Goal: Complete application form: Complete application form

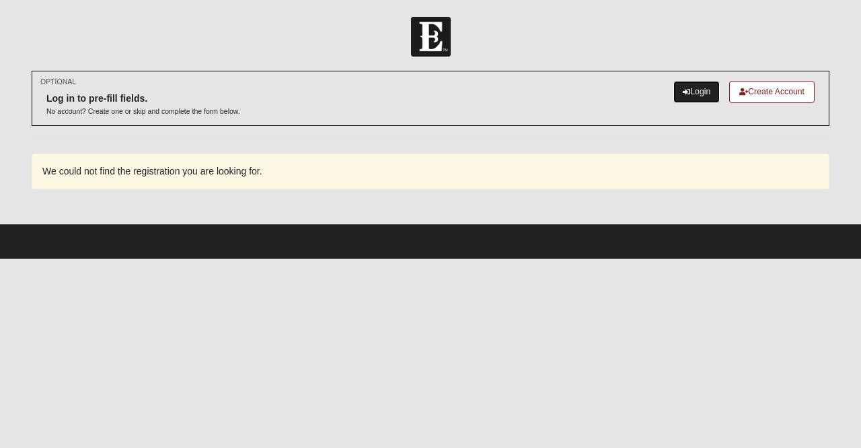
click at [686, 87] on link "Login" at bounding box center [697, 92] width 46 height 22
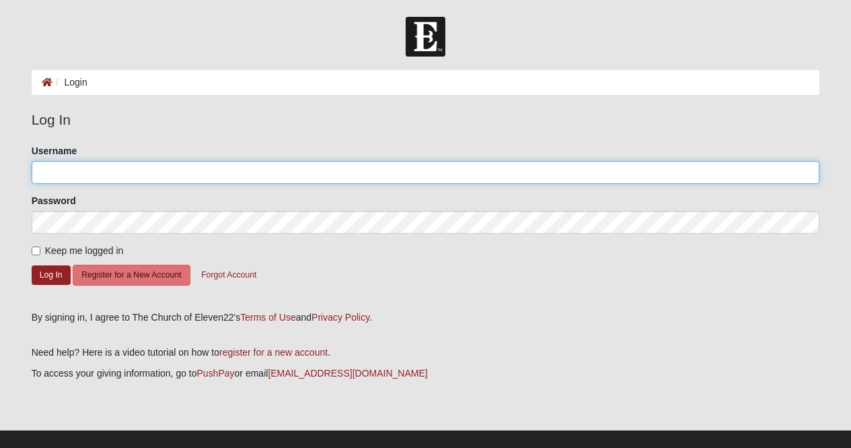
click at [141, 166] on input "Username" at bounding box center [426, 172] width 789 height 23
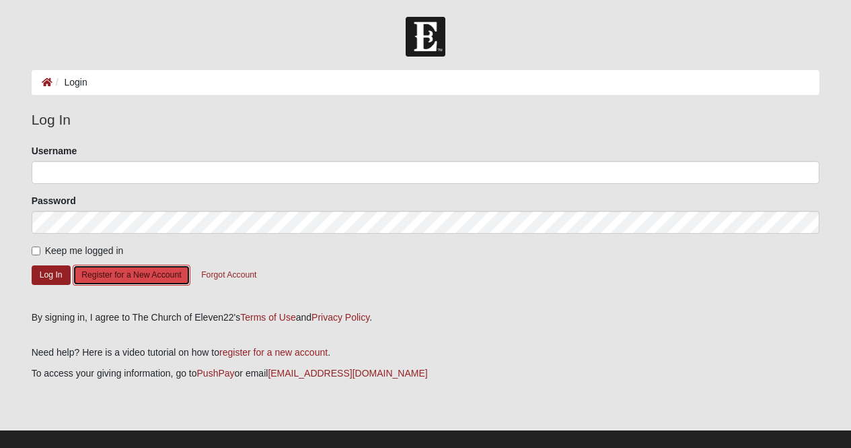
click at [135, 271] on button "Register for a New Account" at bounding box center [131, 274] width 117 height 21
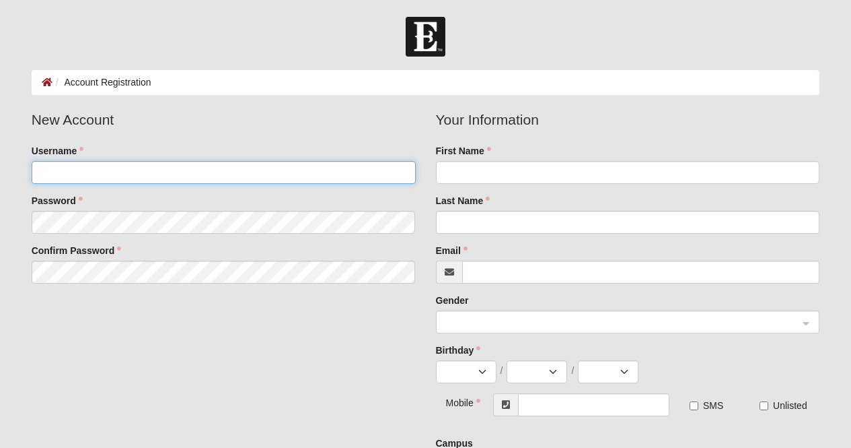
click at [170, 178] on input "Username" at bounding box center [224, 172] width 384 height 23
type input "killette_c"
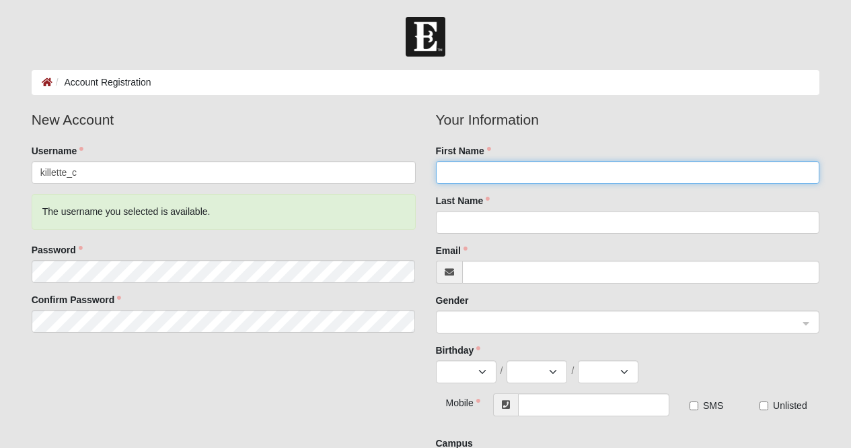
click at [480, 172] on input "First Name" at bounding box center [628, 172] width 384 height 23
type input "Chelsea"
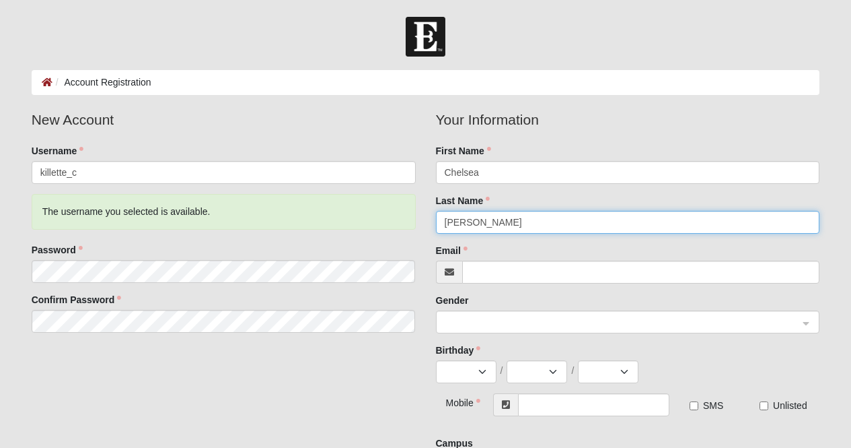
type input "Killette"
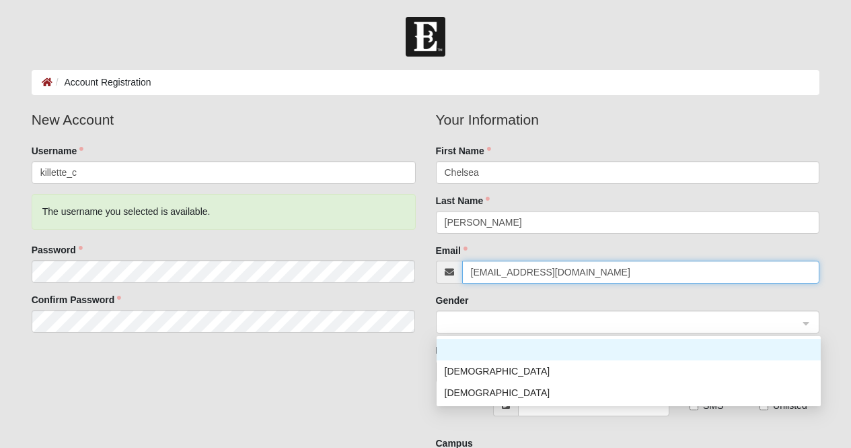
click at [510, 318] on span at bounding box center [622, 322] width 355 height 15
type input "ckillette@cisjax.org"
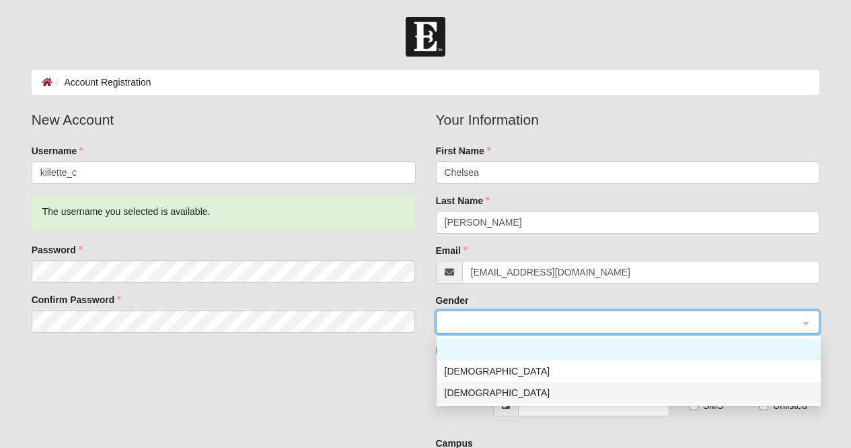
click at [503, 390] on div "Female" at bounding box center [629, 392] width 368 height 15
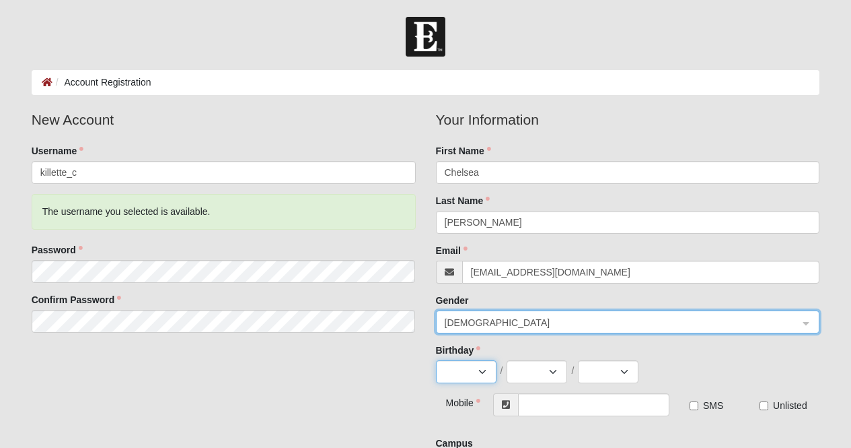
click at [461, 369] on select "Jan Feb Mar Apr May Jun Jul Aug Sep Oct Nov Dec" at bounding box center [466, 371] width 61 height 23
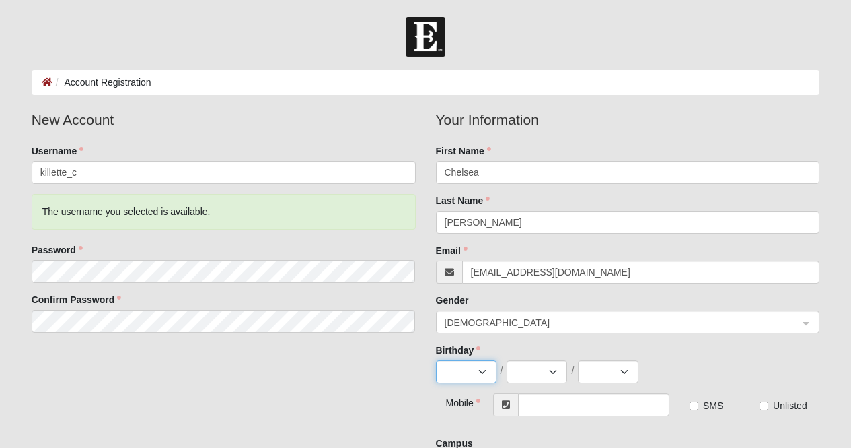
select select "10"
click at [436, 360] on select "Jan Feb Mar Apr May Jun Jul Aug Sep Oct Nov Dec" at bounding box center [466, 371] width 61 height 23
click at [536, 373] on select "1 2 3 4 5 6 7 8 9 10 11 12 13 14 15 16 17 18 19 20 21 22 23 24 25 26 27 28 29 3…" at bounding box center [537, 371] width 61 height 23
select select "27"
click at [507, 360] on select "1 2 3 4 5 6 7 8 9 10 11 12 13 14 15 16 17 18 19 20 21 22 23 24 25 26 27 28 29 3…" at bounding box center [537, 371] width 61 height 23
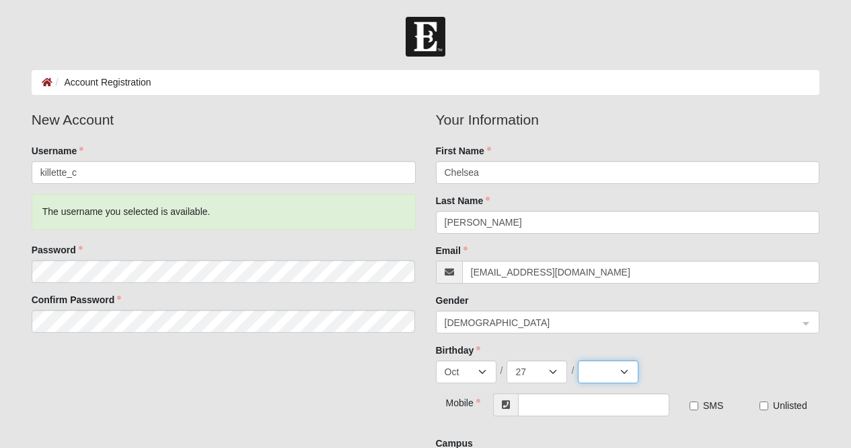
click at [598, 374] on select "2025 2024 2023 2022 2021 2020 2019 2018 2017 2016 2015 2014 2013 2012 2011 2010…" at bounding box center [608, 371] width 61 height 23
select select "1996"
click at [578, 360] on select "2025 2024 2023 2022 2021 2020 2019 2018 2017 2016 2015 2014 2013 2012 2011 2010…" at bounding box center [608, 371] width 61 height 23
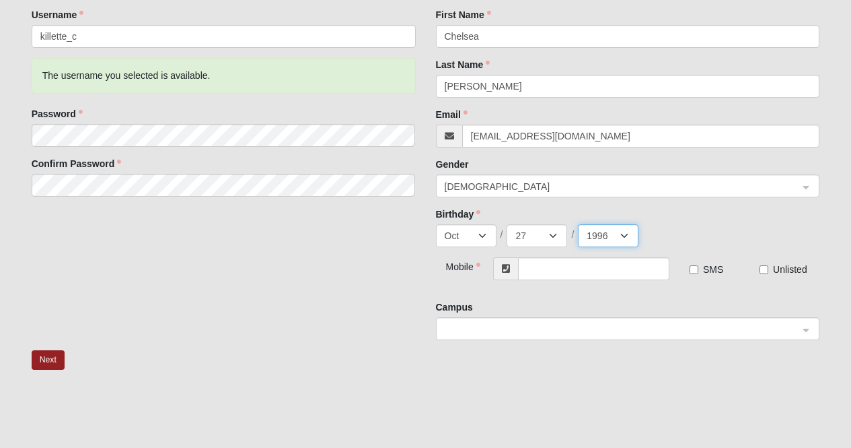
scroll to position [147, 0]
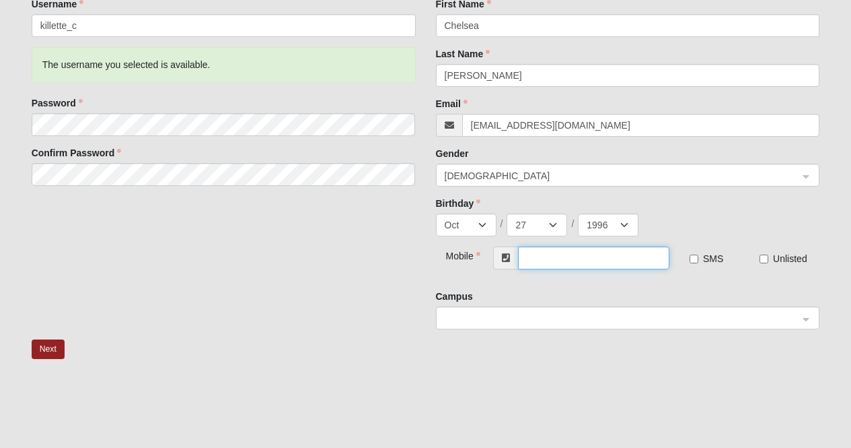
click at [558, 254] on input "text" at bounding box center [593, 257] width 151 height 23
type input "(904) 476-4768"
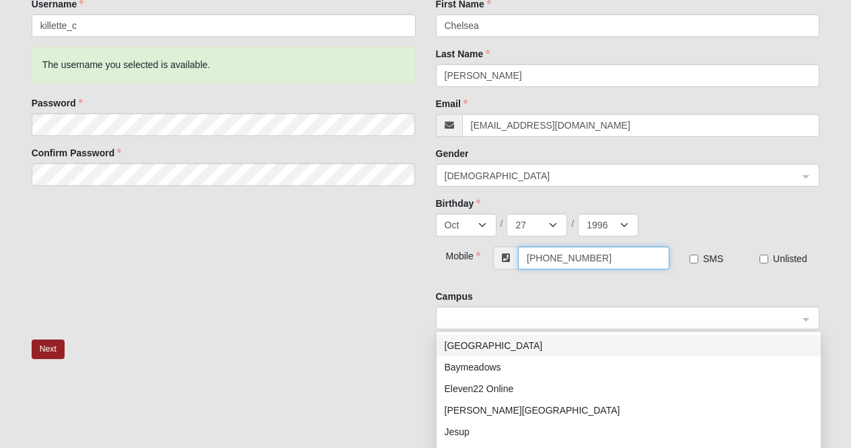
click at [627, 318] on span at bounding box center [622, 318] width 355 height 15
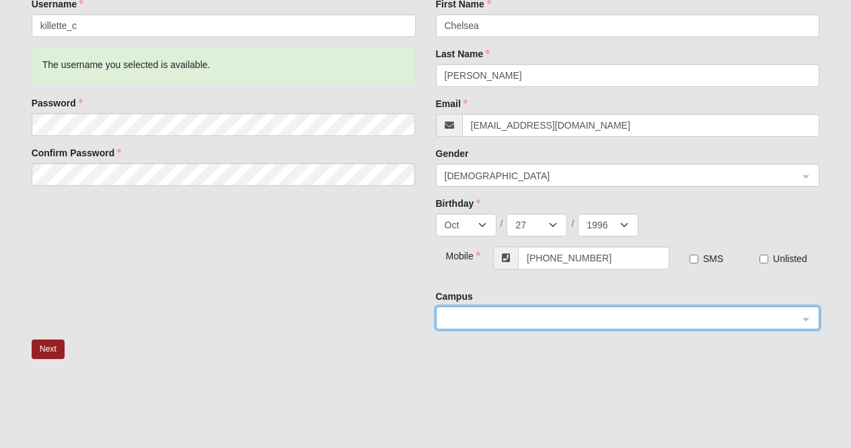
scroll to position [244, 0]
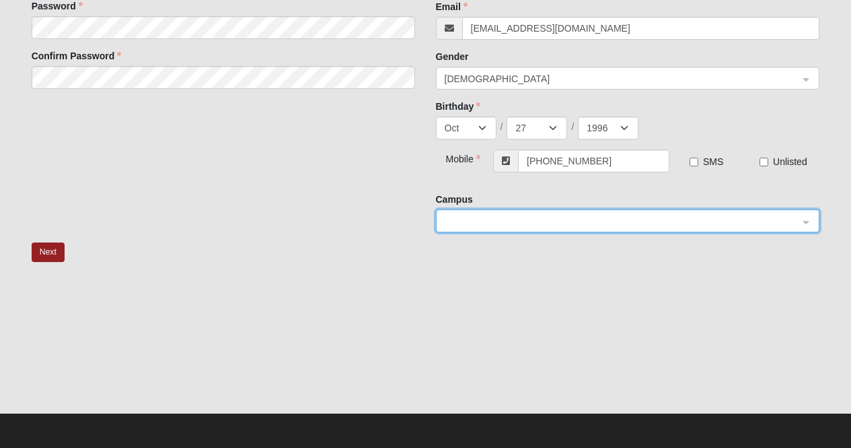
click at [756, 215] on span at bounding box center [622, 221] width 355 height 15
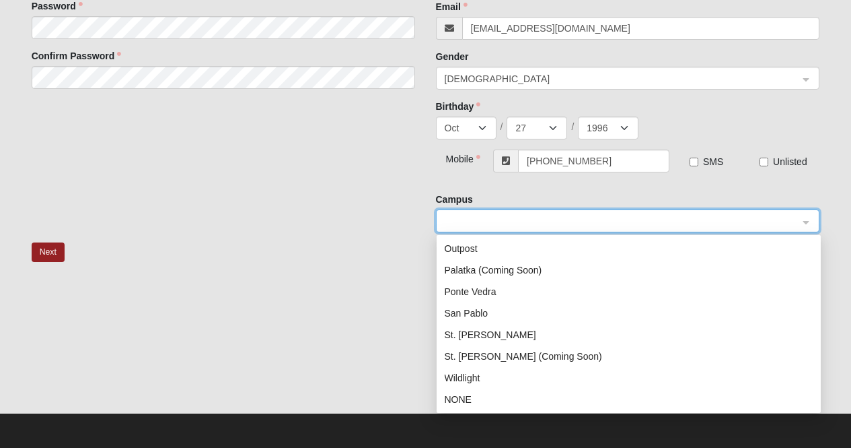
scroll to position [0, 0]
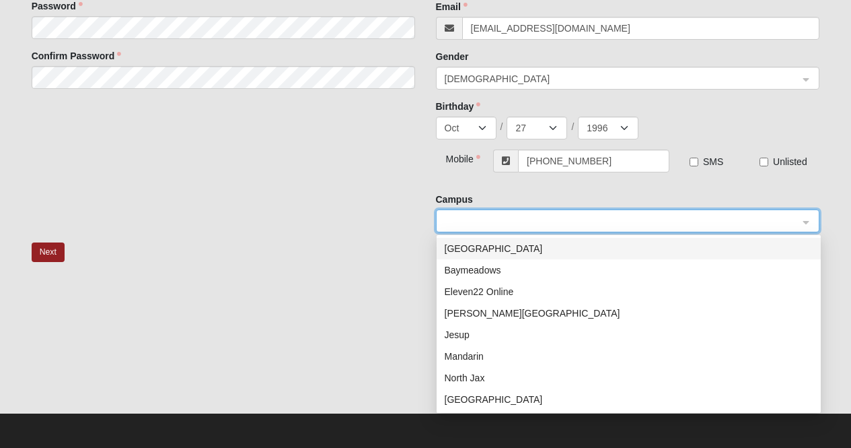
click at [715, 251] on div "Arlington" at bounding box center [629, 248] width 368 height 15
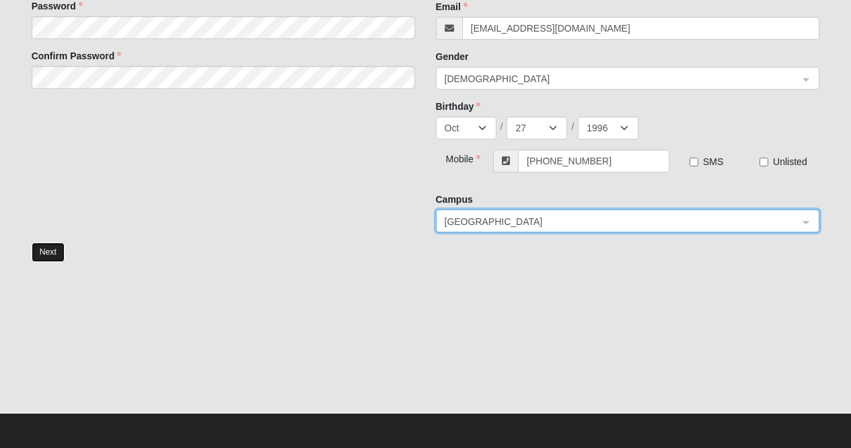
click at [42, 246] on button "Next" at bounding box center [48, 252] width 33 height 20
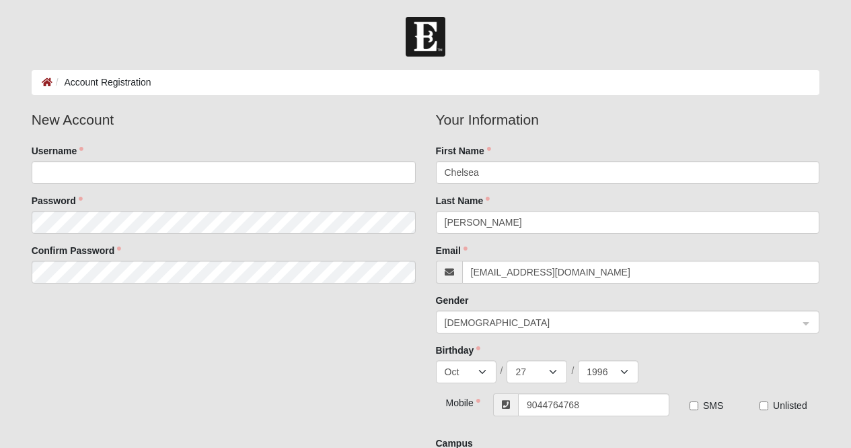
select select "10"
select select "27"
select select "1996"
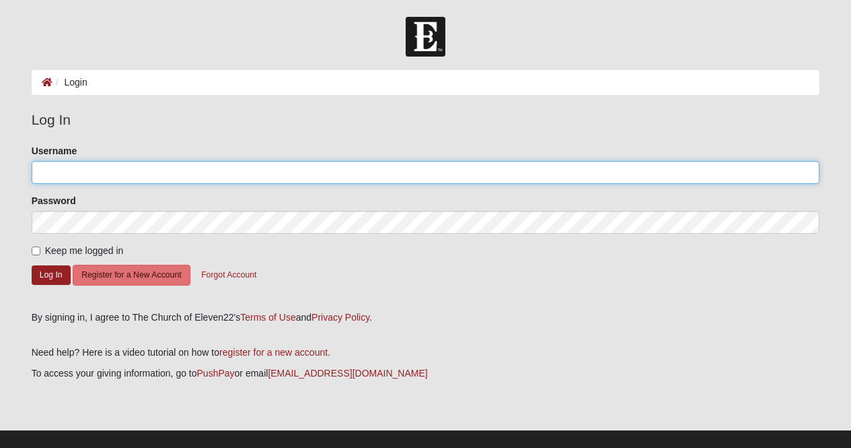
type input "killette_c"
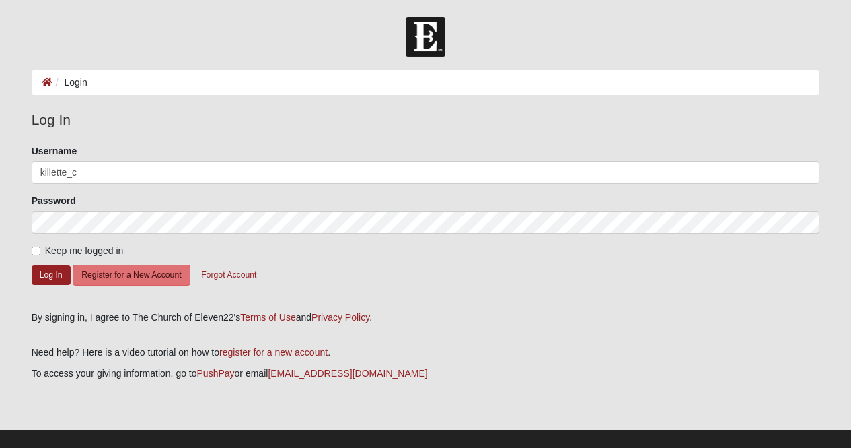
click at [131, 290] on form "Please correct the following: Username killette_c Password Keep me logged in Lo…" at bounding box center [426, 222] width 789 height 157
click at [135, 281] on button "Register for a New Account" at bounding box center [131, 274] width 117 height 21
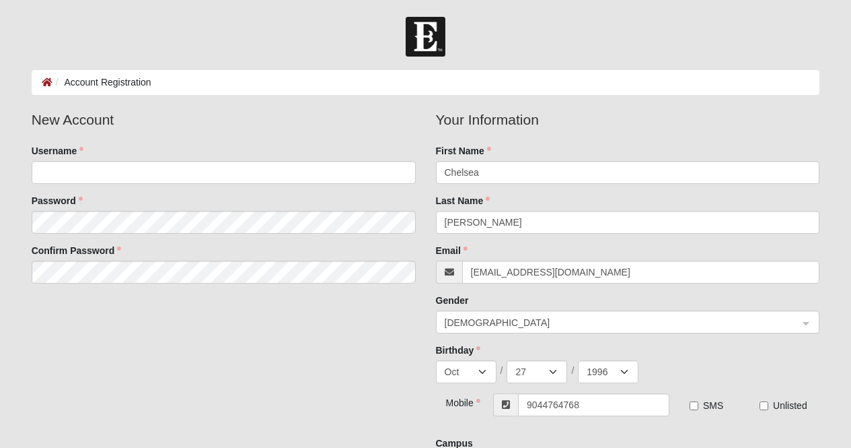
select select "10"
select select "27"
select select "1996"
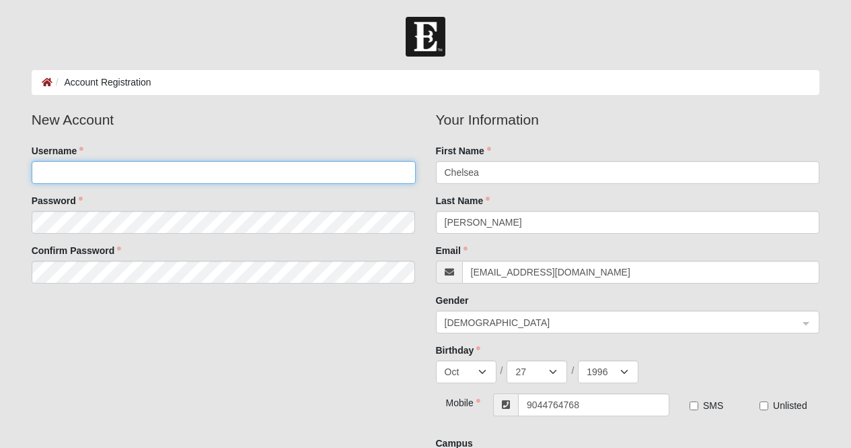
type input "killette_c"
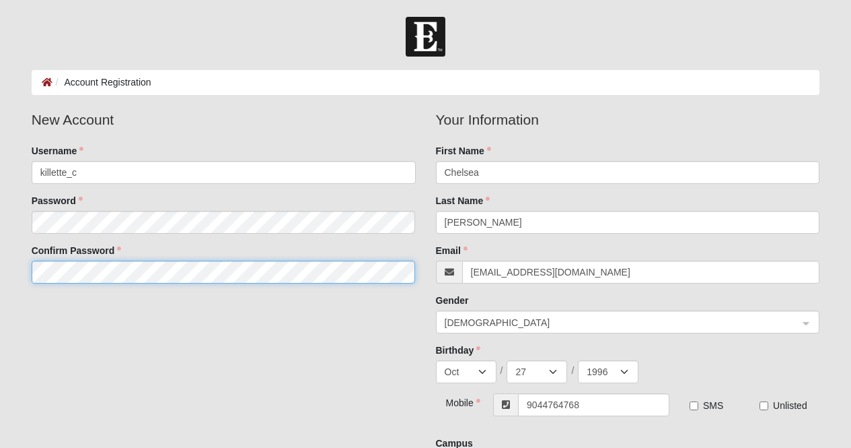
click at [203, 275] on fieldset "New Account Username killette_c Password Confirm Password" at bounding box center [224, 201] width 404 height 184
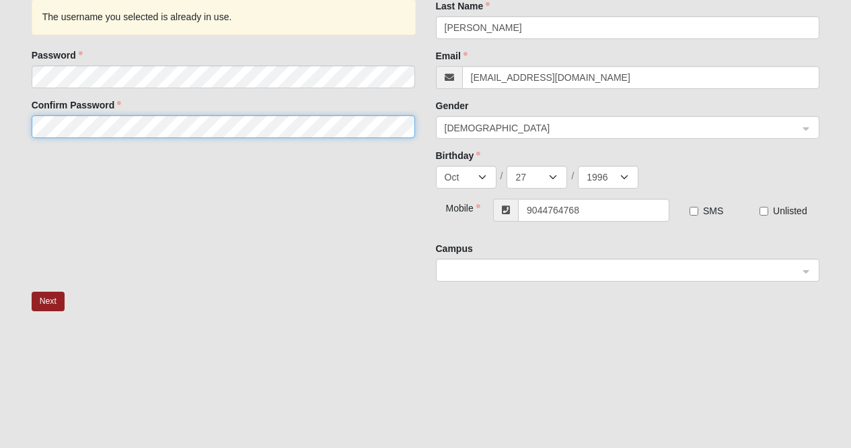
scroll to position [196, 0]
click at [649, 274] on span at bounding box center [622, 269] width 355 height 15
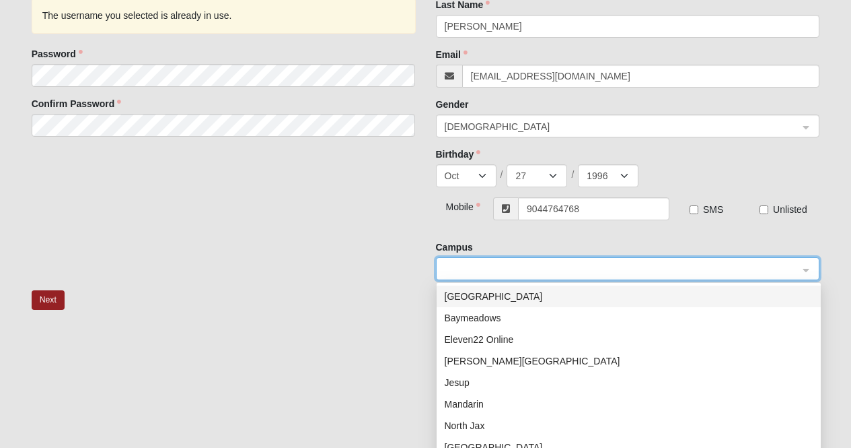
click at [602, 298] on div "Arlington" at bounding box center [629, 296] width 368 height 15
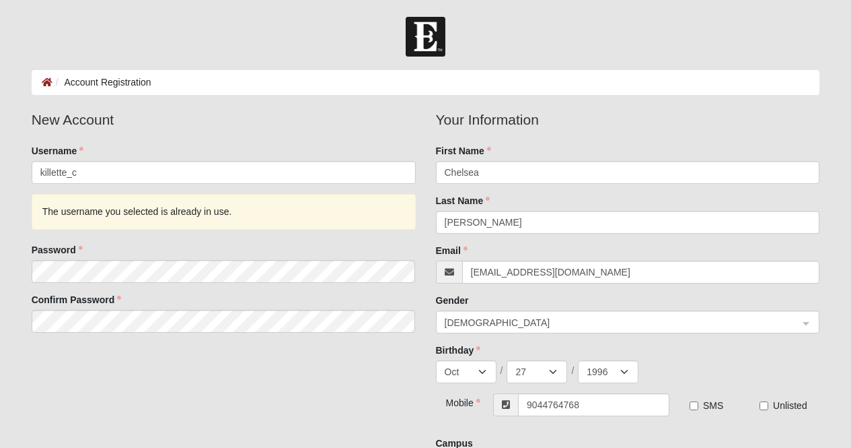
scroll to position [97, 0]
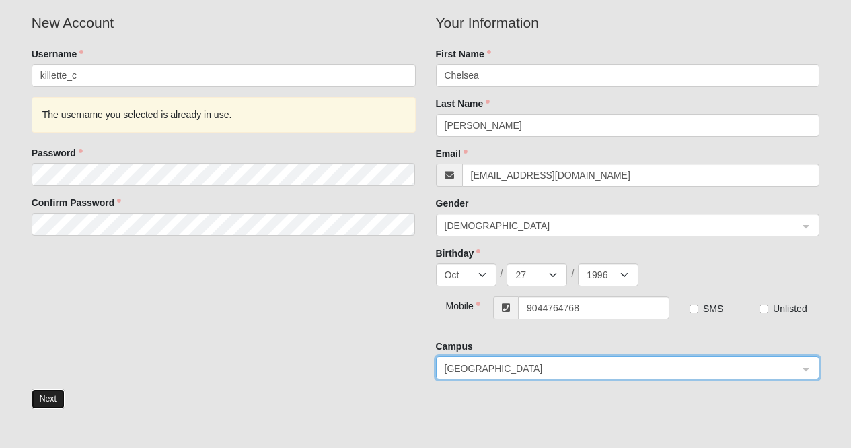
click at [45, 405] on button "Next" at bounding box center [48, 399] width 33 height 20
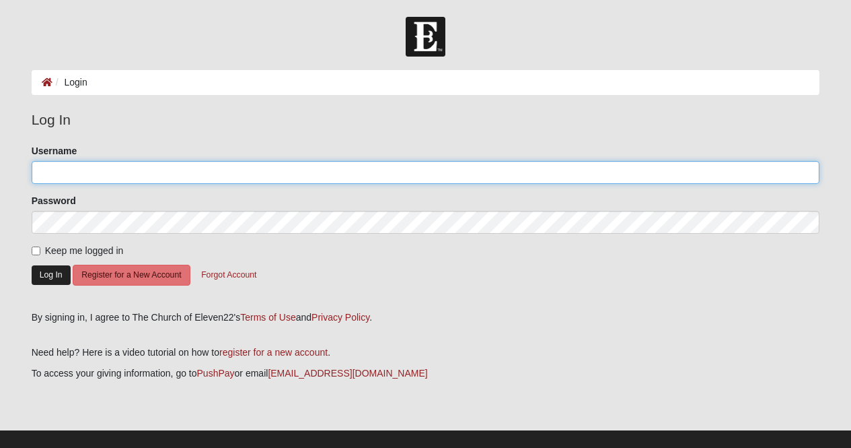
type input "killette_c"
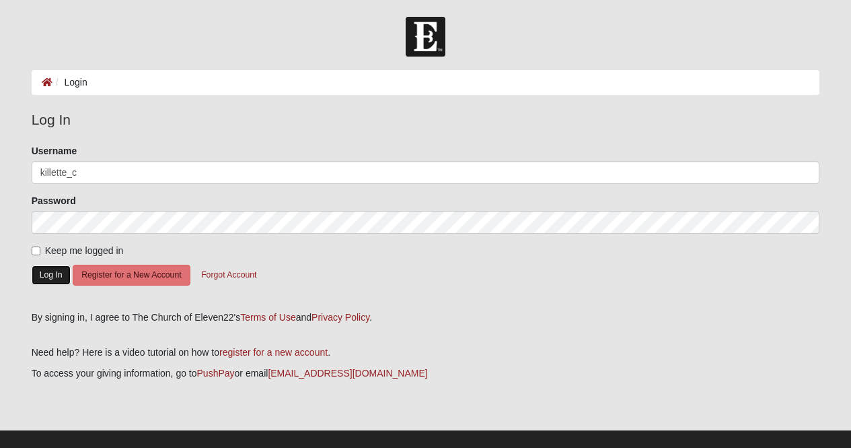
click at [39, 278] on button "Log In" at bounding box center [51, 275] width 39 height 20
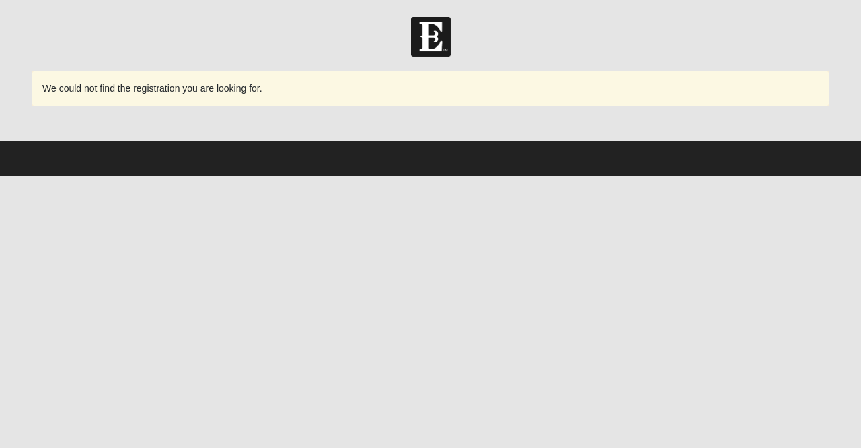
click at [262, 93] on span "We could not find the registration you are looking for." at bounding box center [152, 88] width 220 height 11
click at [711, 109] on div "We could not find the registration you are looking for." at bounding box center [431, 105] width 798 height 69
click at [770, 120] on div at bounding box center [431, 130] width 798 height 20
click at [449, 26] on img at bounding box center [431, 37] width 40 height 40
click at [437, 32] on img at bounding box center [431, 37] width 40 height 40
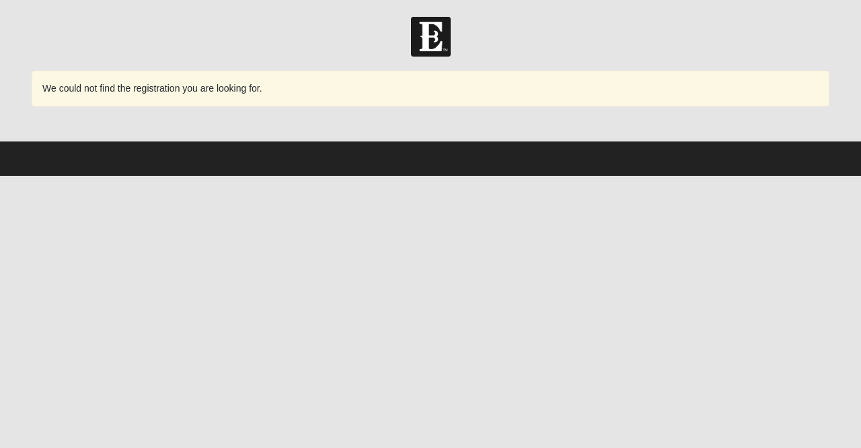
click at [217, 85] on span "We could not find the registration you are looking for." at bounding box center [152, 88] width 220 height 11
click at [285, 157] on footer at bounding box center [430, 158] width 861 height 34
click at [796, 173] on footer at bounding box center [430, 158] width 861 height 34
